Goal: Check status

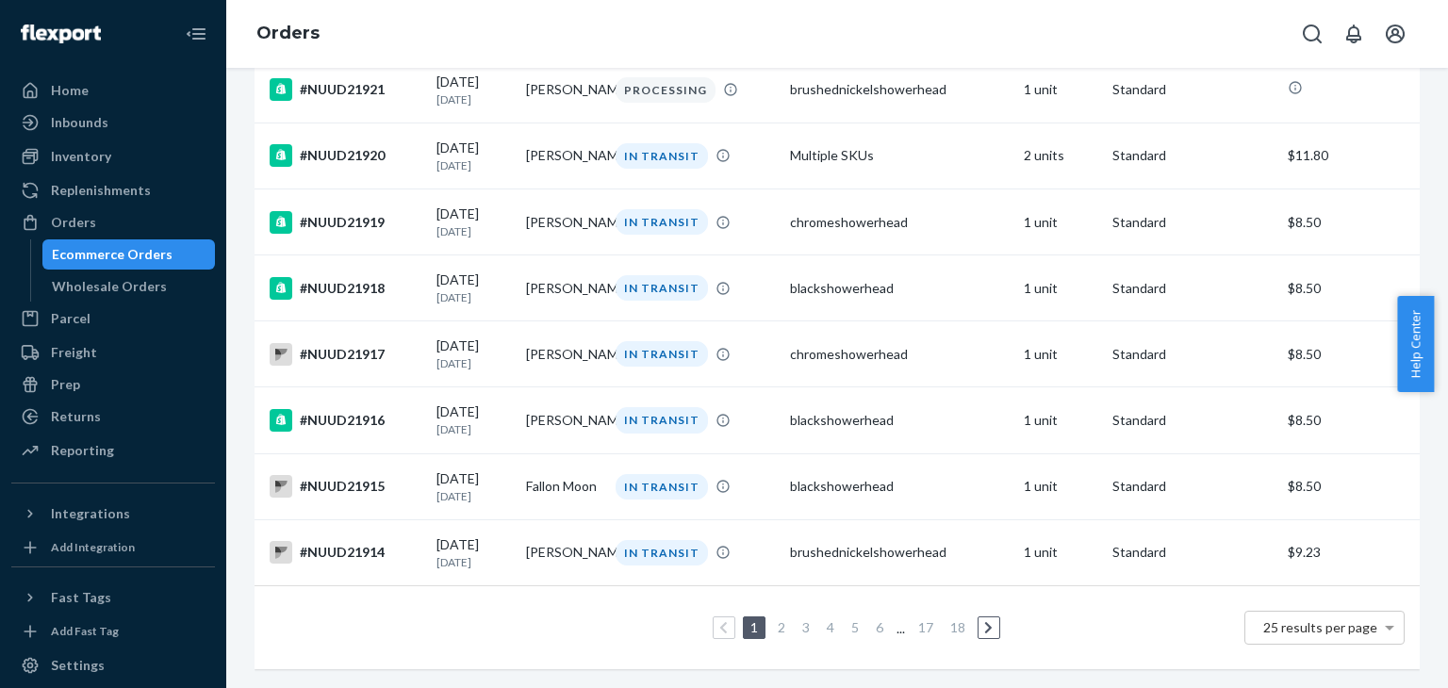
scroll to position [1380, 0]
click at [774, 619] on link "2" at bounding box center [781, 627] width 15 height 16
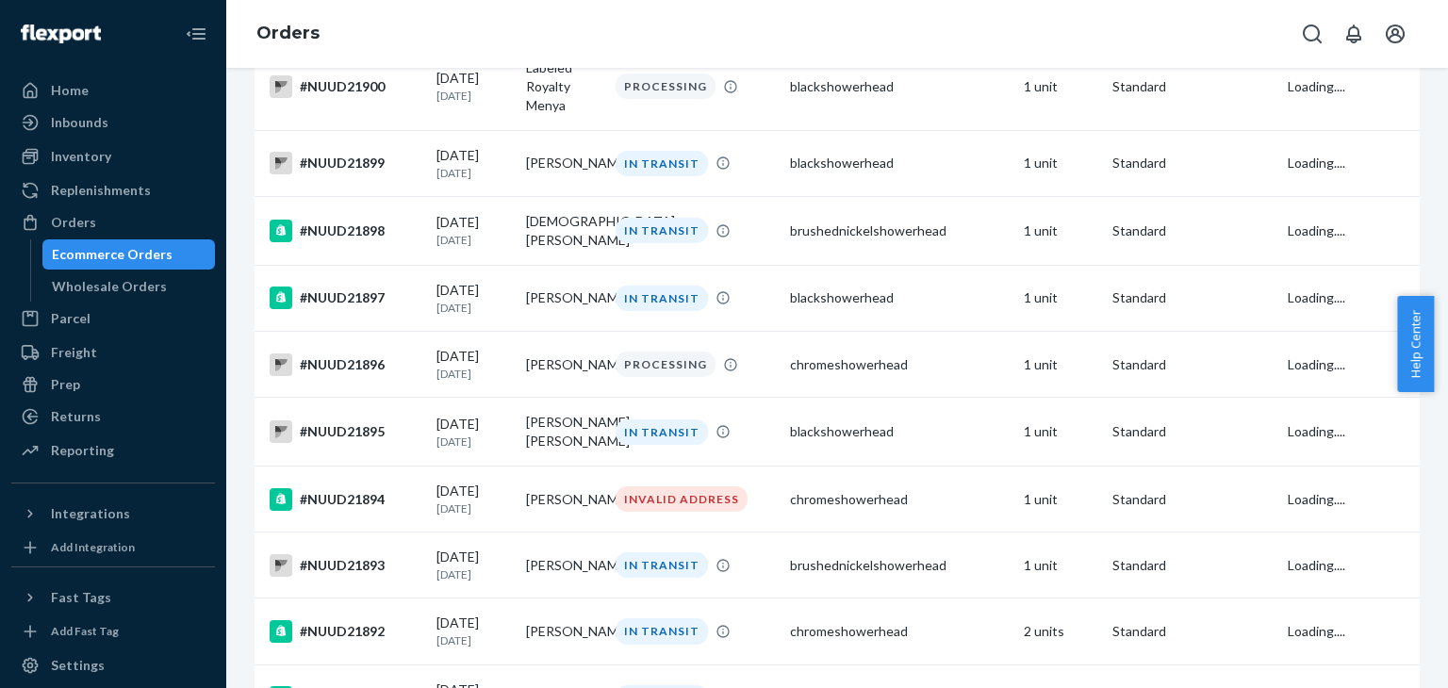
scroll to position [1099, 0]
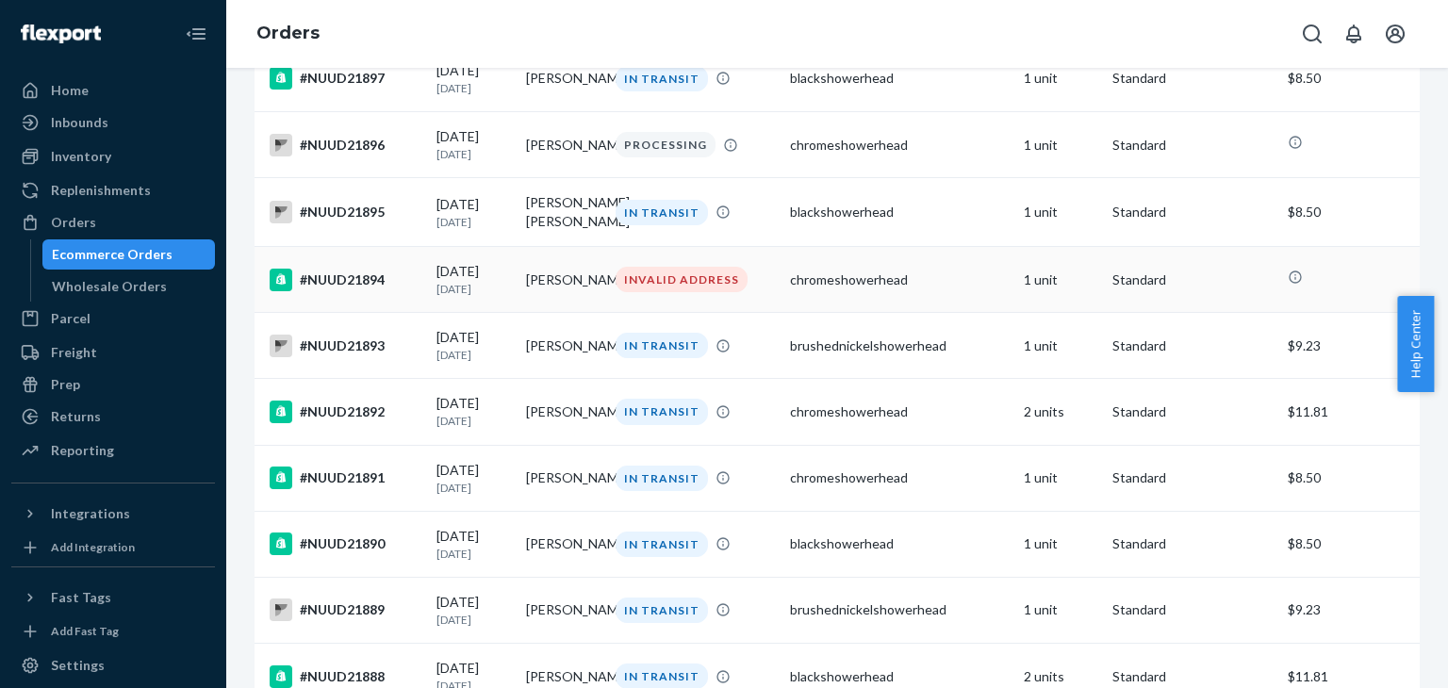
click at [379, 291] on div "#NUUD21894" at bounding box center [346, 280] width 152 height 23
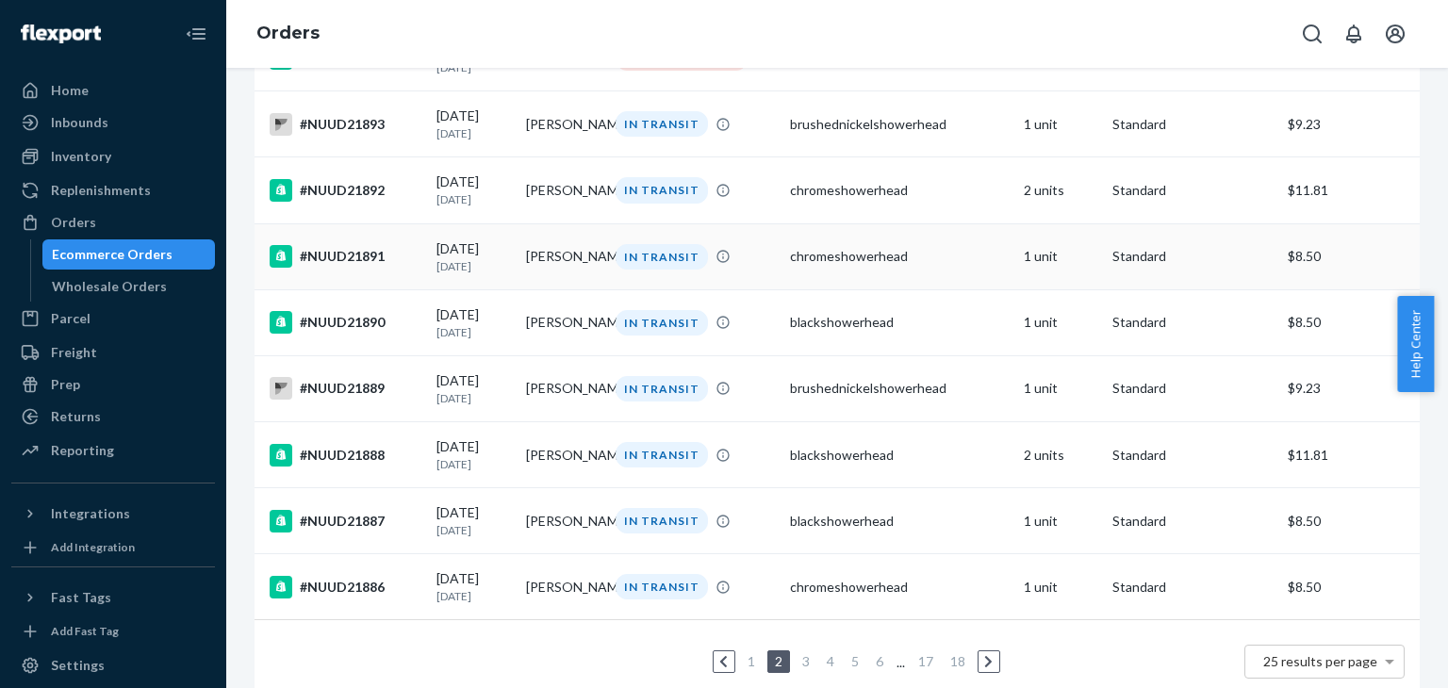
scroll to position [1410, 0]
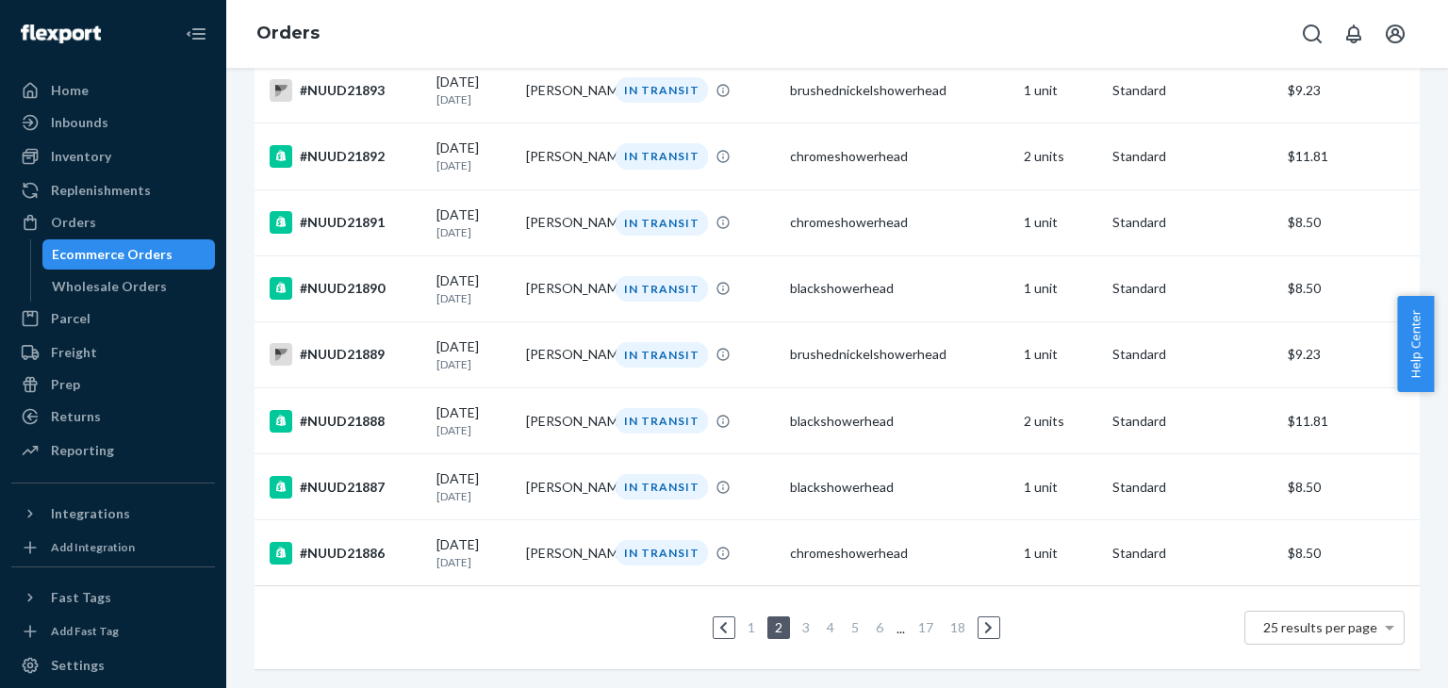
click at [744, 619] on link "1" at bounding box center [751, 627] width 15 height 16
